Goal: Find specific page/section: Find specific page/section

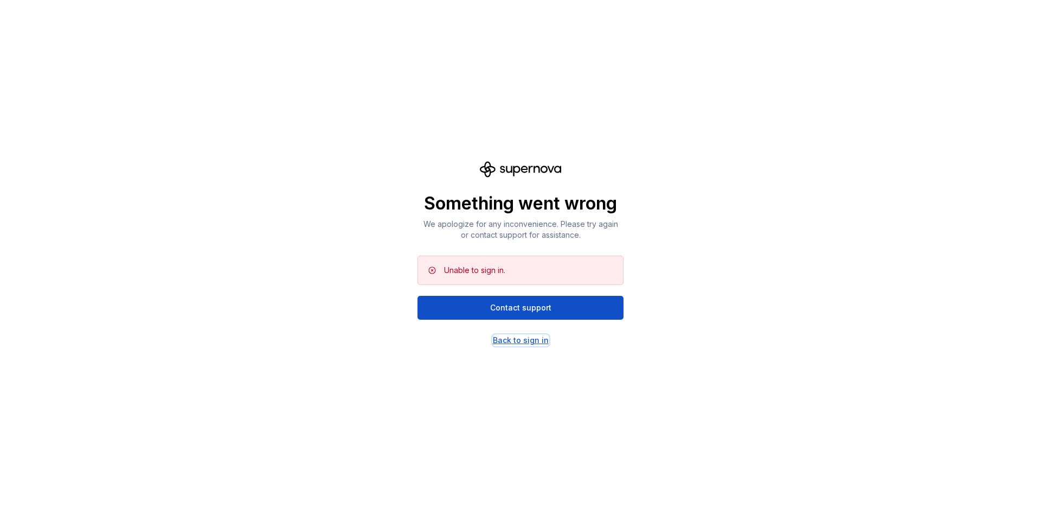
click at [523, 337] on div "Back to sign in" at bounding box center [521, 340] width 56 height 11
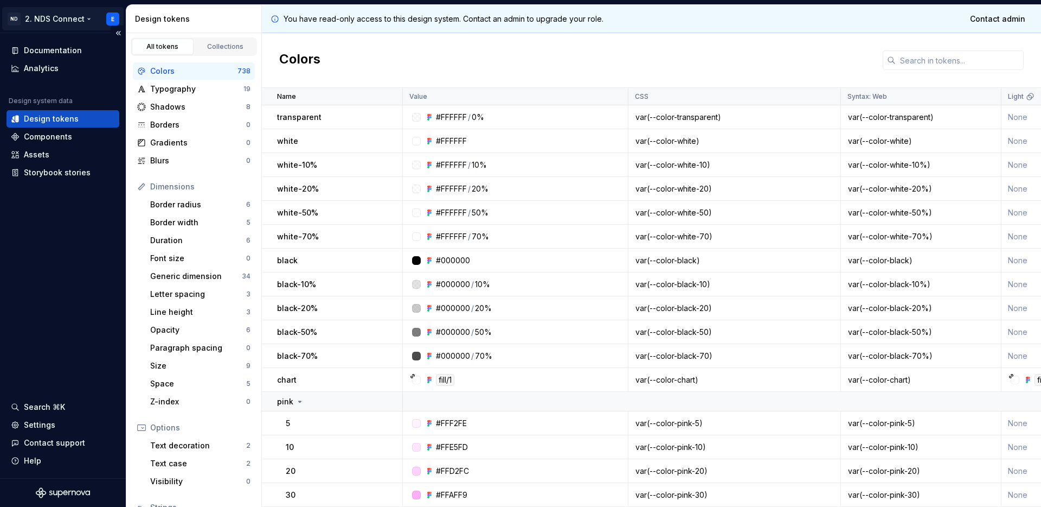
click at [39, 14] on html "ND 2. NDS Connect E Documentation Analytics Design system data Design tokens Co…" at bounding box center [520, 253] width 1041 height 507
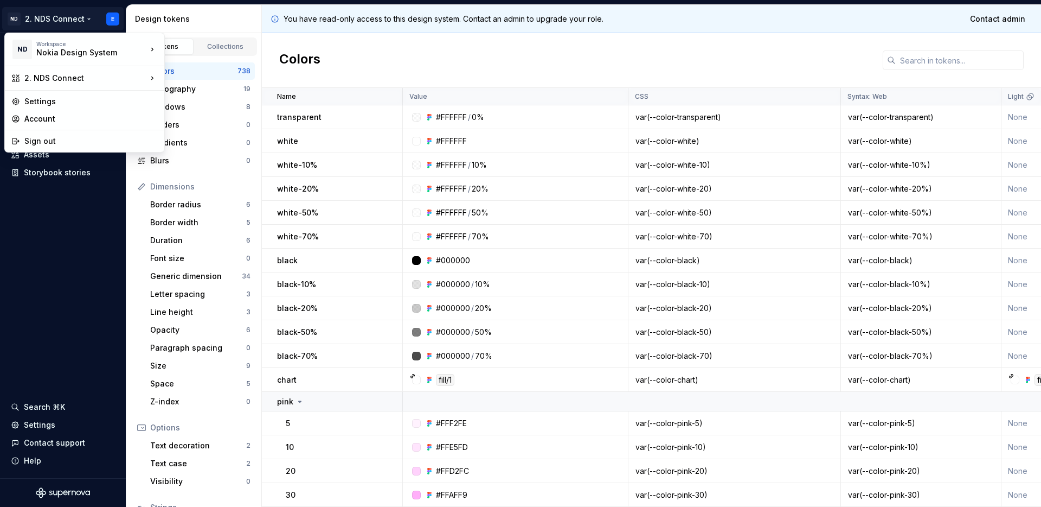
click at [60, 15] on html "ND 2. NDS Connect E Documentation Analytics Design system data Design tokens Co…" at bounding box center [520, 253] width 1041 height 507
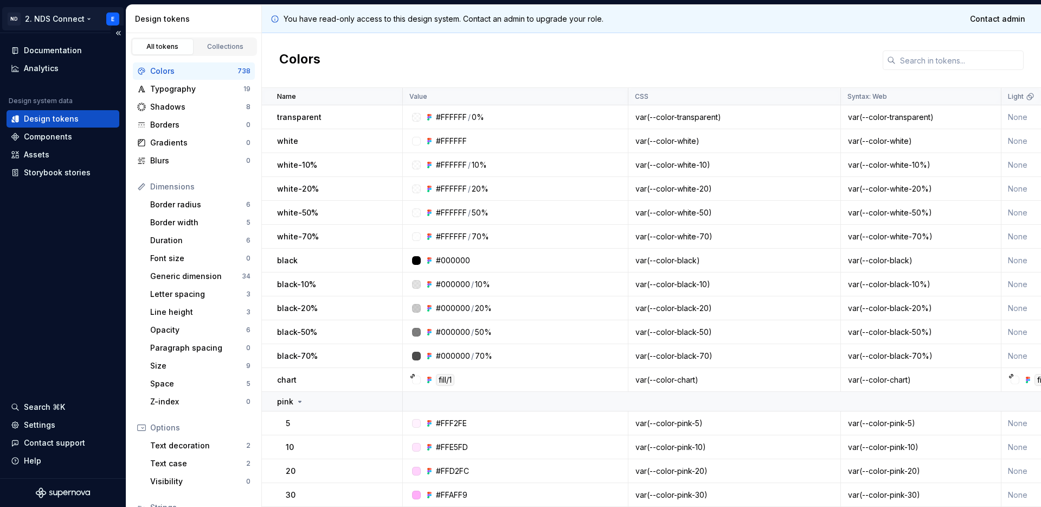
click at [72, 12] on html "ND 2. NDS Connect E Documentation Analytics Design system data Design tokens Co…" at bounding box center [520, 253] width 1041 height 507
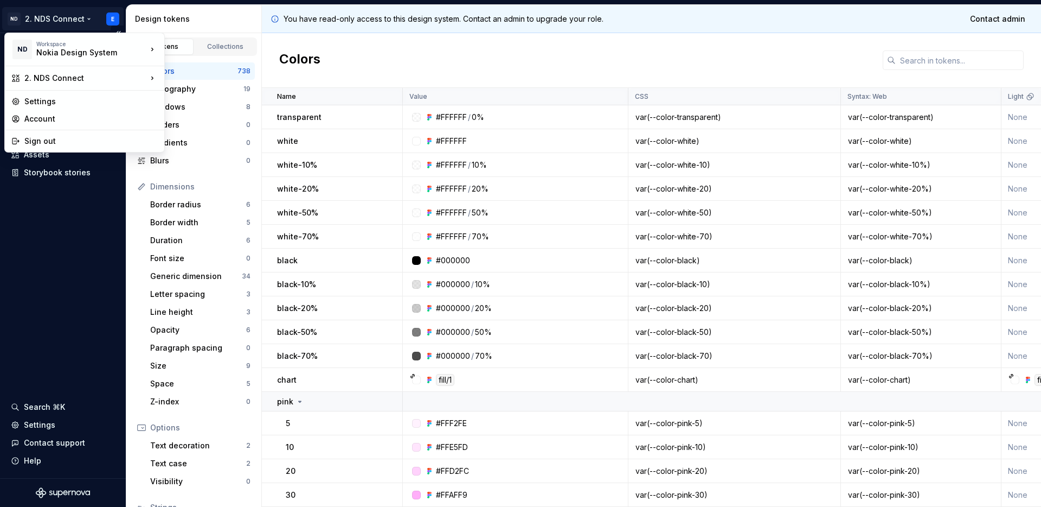
click at [72, 12] on html "ND 2. NDS Connect E Documentation Analytics Design system data Design tokens Co…" at bounding box center [520, 253] width 1041 height 507
